Goal: Find specific page/section: Find specific page/section

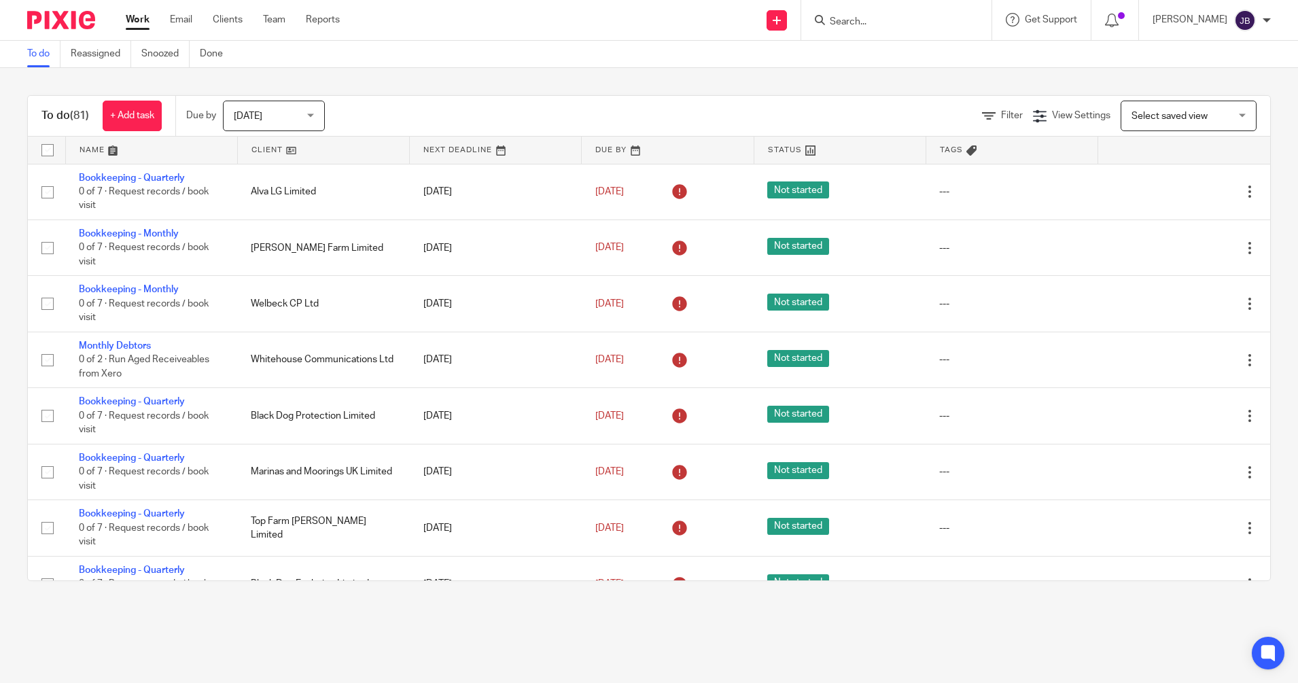
click at [870, 29] on form at bounding box center [900, 20] width 145 height 17
click at [870, 22] on input "Search" at bounding box center [889, 22] width 122 height 12
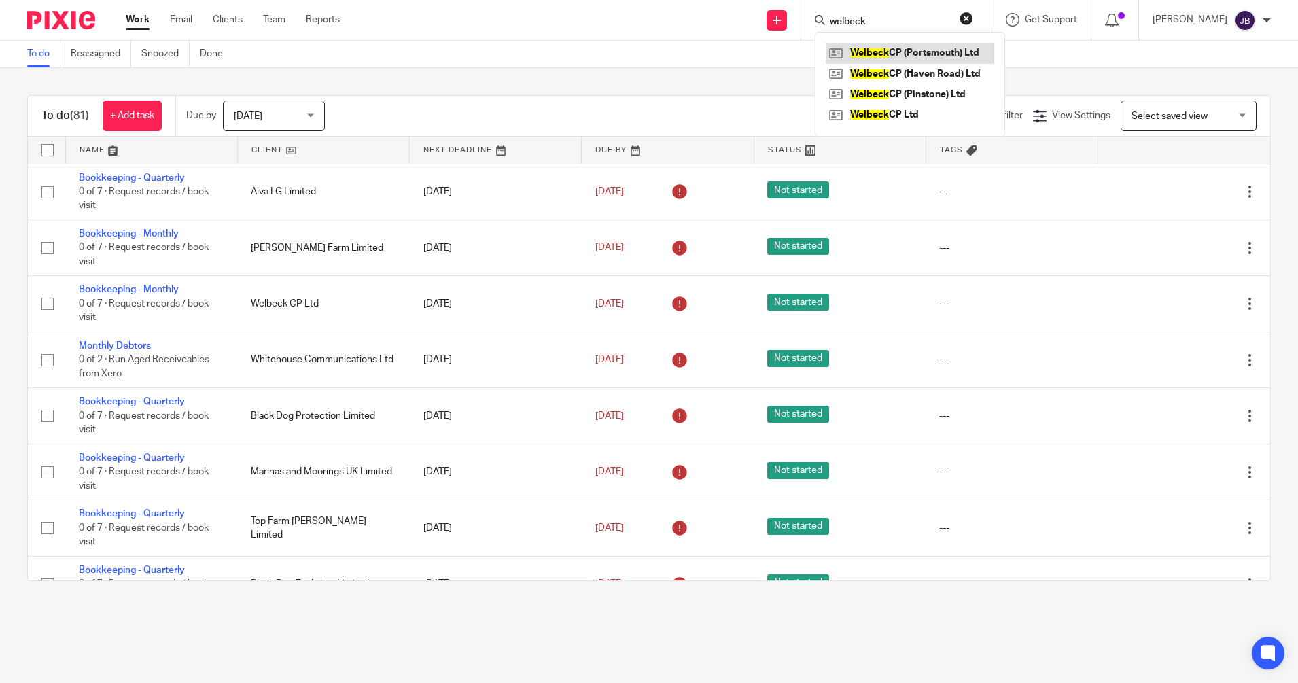
type input "welbeck"
click at [929, 45] on link at bounding box center [910, 53] width 169 height 20
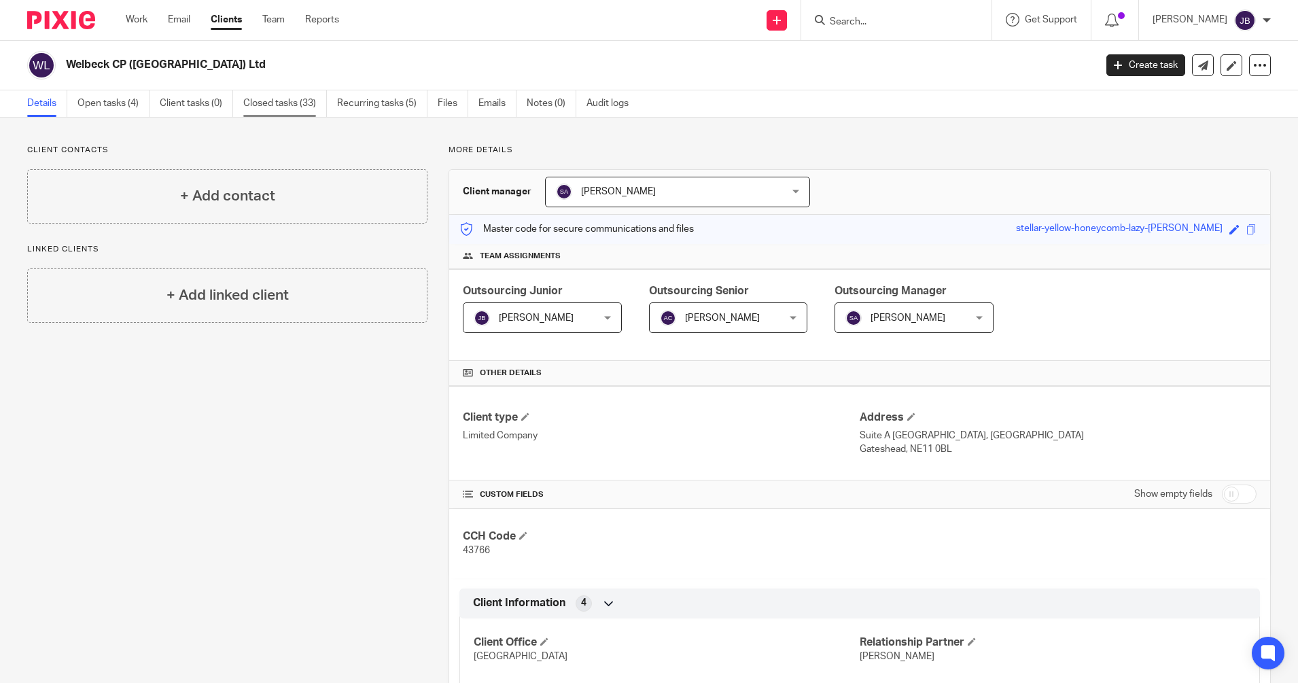
click at [298, 101] on link "Closed tasks (33)" at bounding box center [285, 103] width 84 height 27
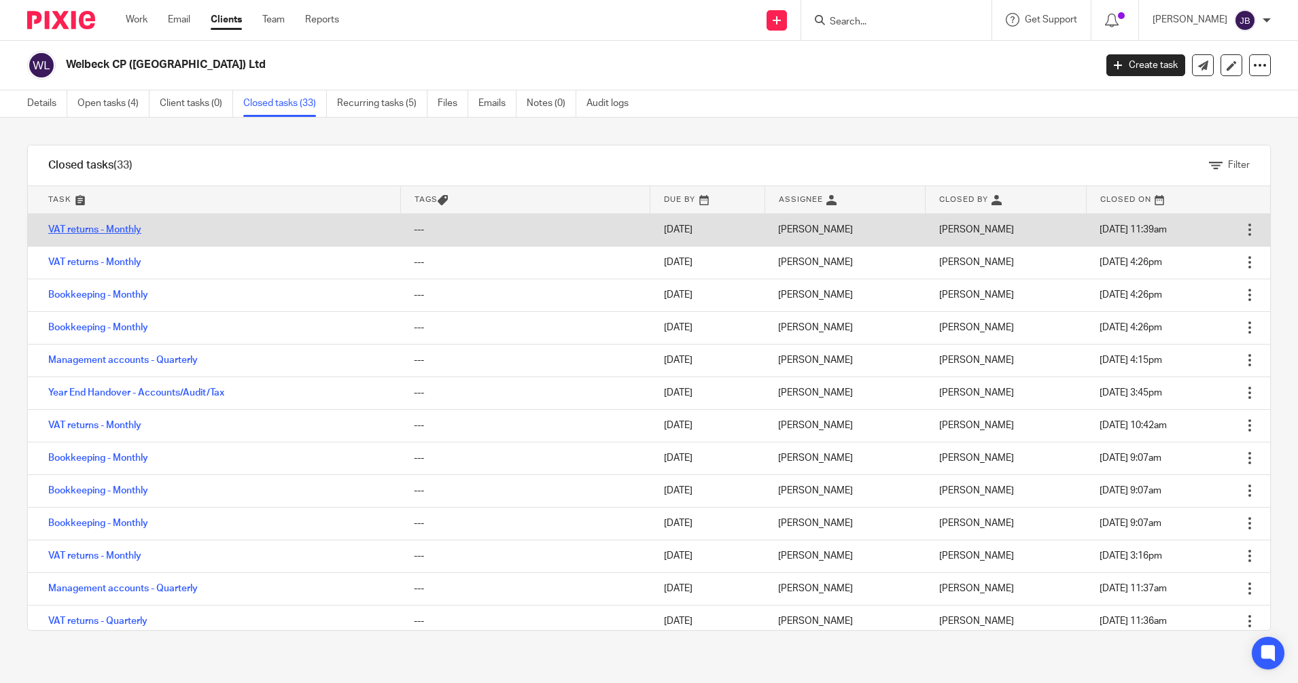
click at [113, 228] on link "VAT returns - Monthly" at bounding box center [94, 230] width 93 height 10
